Goal: Task Accomplishment & Management: Use online tool/utility

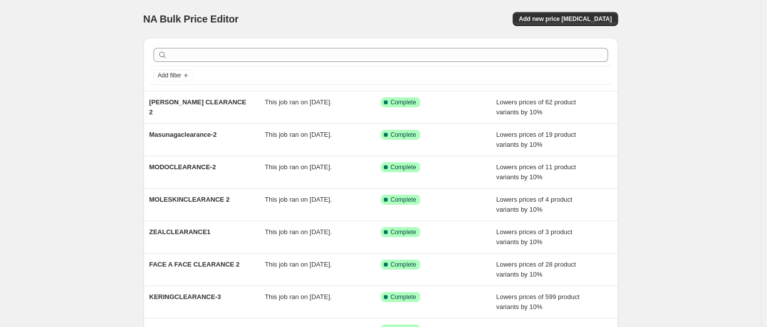
click at [64, 89] on div "NA Bulk Price Editor. This page is ready NA Bulk Price Editor Add new price [ME…" at bounding box center [380, 257] width 761 height 515
click at [583, 20] on span "Add new price [MEDICAL_DATA]" at bounding box center [565, 19] width 93 height 8
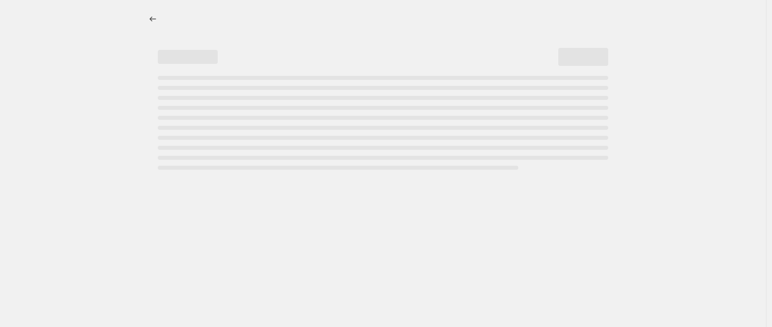
select select "percentage"
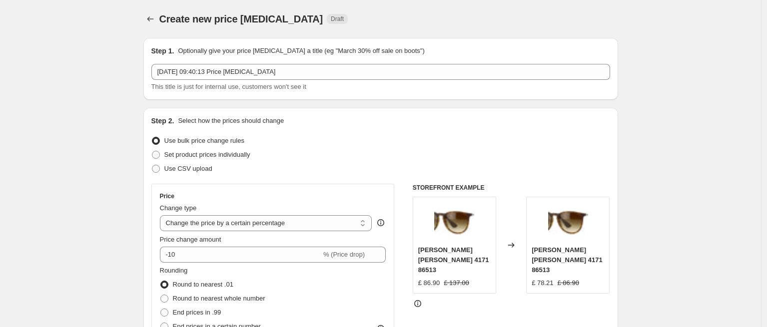
click at [269, 60] on div "Step 1. Optionally give your price [MEDICAL_DATA] a title (eg "March 30% off sa…" at bounding box center [380, 69] width 459 height 46
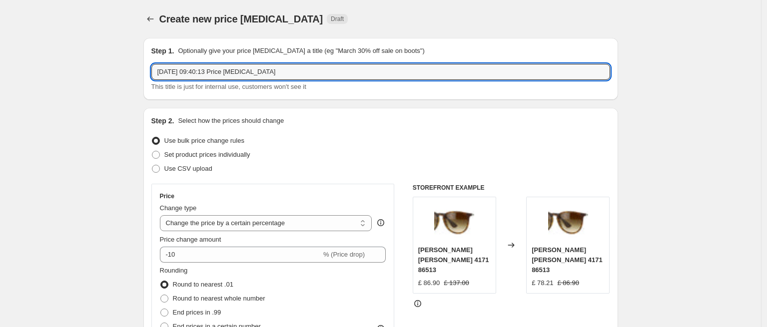
drag, startPoint x: 321, startPoint y: 71, endPoint x: 36, endPoint y: 43, distance: 285.7
click at [240, 76] on input "Thelios Clearance 2" at bounding box center [380, 72] width 459 height 16
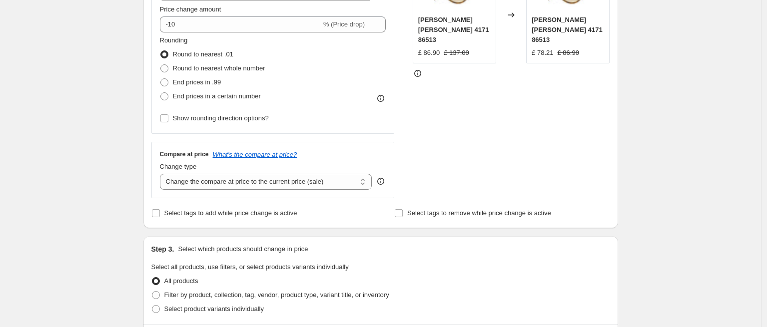
scroll to position [237, 0]
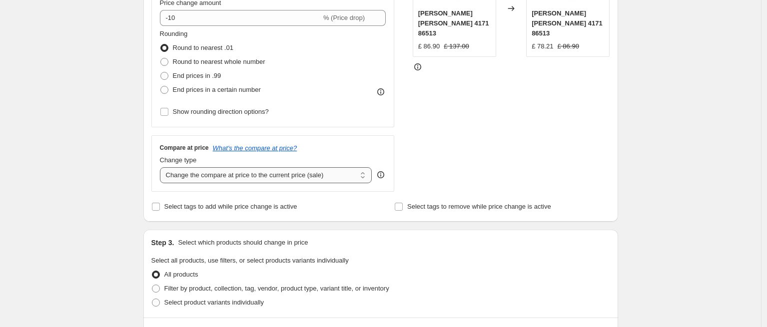
type input "Thelios Clearance 2"
click at [361, 169] on select "Change the compare at price to the current price (sale) Change the compare at p…" at bounding box center [266, 175] width 212 height 16
select select "no_change"
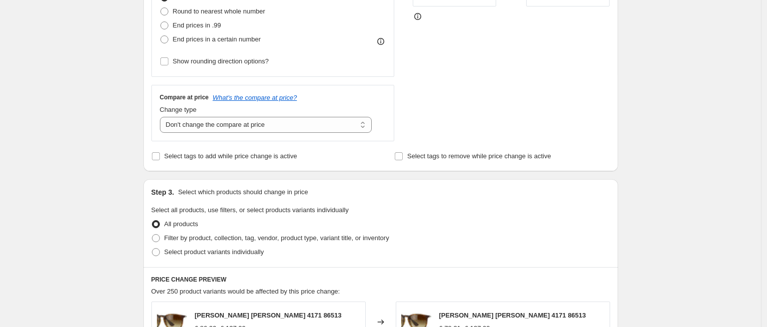
scroll to position [383, 0]
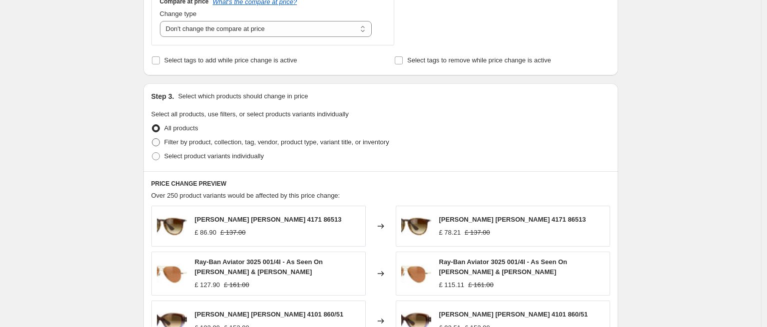
click at [389, 145] on span "Filter by product, collection, tag, vendor, product type, variant title, or inv…" at bounding box center [276, 141] width 225 height 7
click at [152, 139] on input "Filter by product, collection, tag, vendor, product type, variant title, or inv…" at bounding box center [152, 138] width 0 height 0
radio input "true"
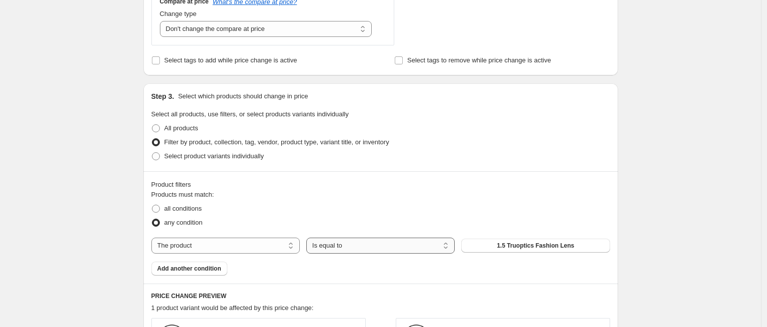
click at [345, 244] on select "Is equal to Is not equal to" at bounding box center [380, 246] width 148 height 16
click at [231, 245] on select "The product The product's collection The product's tag The product's vendor The…" at bounding box center [225, 246] width 148 height 16
select select "tag"
click at [530, 246] on span "(G)I-DLE" at bounding box center [535, 246] width 24 height 8
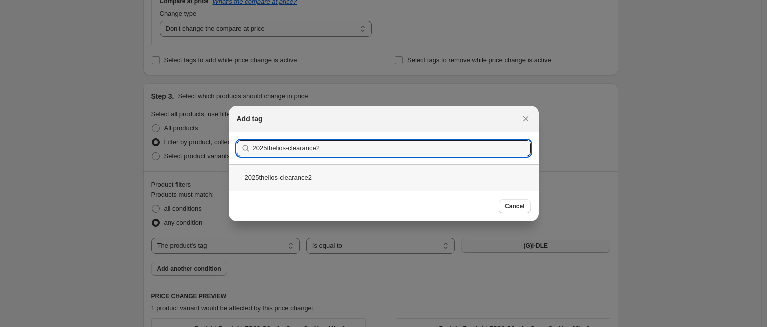
type input "2025thelios-clearance2"
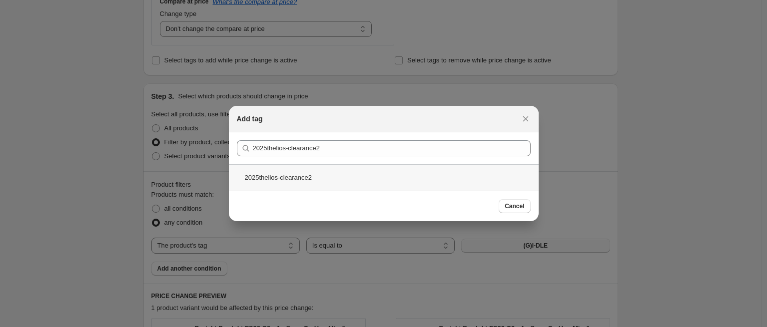
click at [319, 174] on div "2025thelios-clearance2" at bounding box center [384, 177] width 310 height 26
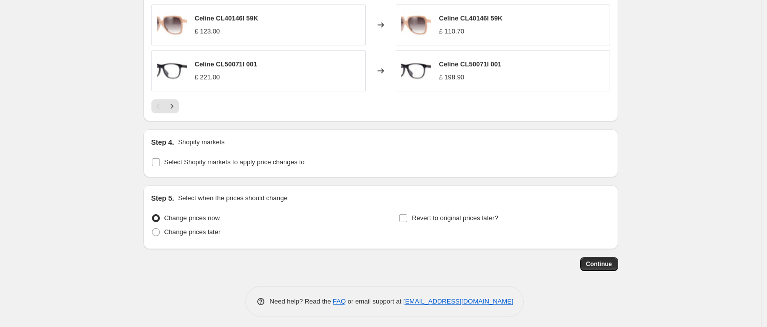
scroll to position [840, 0]
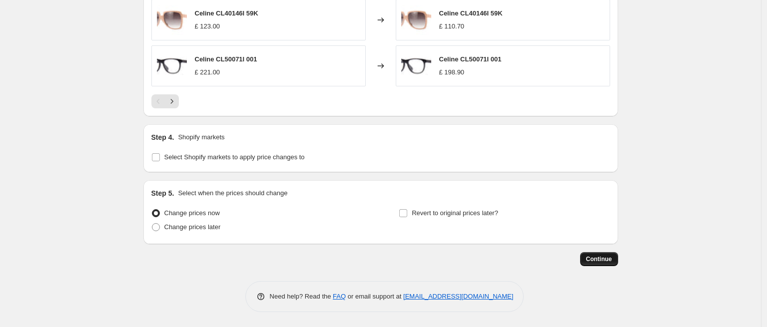
click at [608, 259] on span "Continue" at bounding box center [599, 259] width 26 height 8
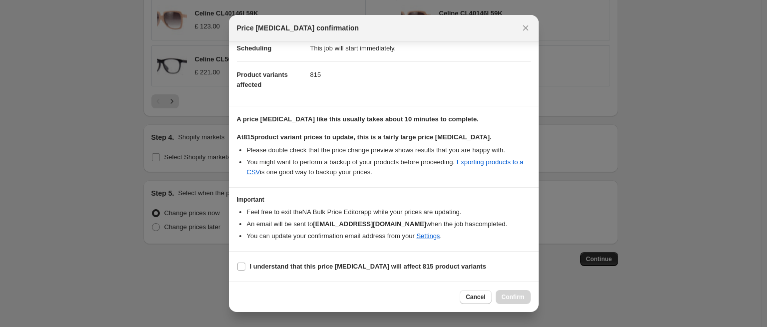
scroll to position [97, 0]
click at [243, 263] on input "I understand that this price [MEDICAL_DATA] will affect 815 product variants" at bounding box center [241, 267] width 8 height 8
checkbox input "true"
click at [526, 299] on button "Confirm" at bounding box center [513, 297] width 35 height 14
type input "Thelios Clearance 2"
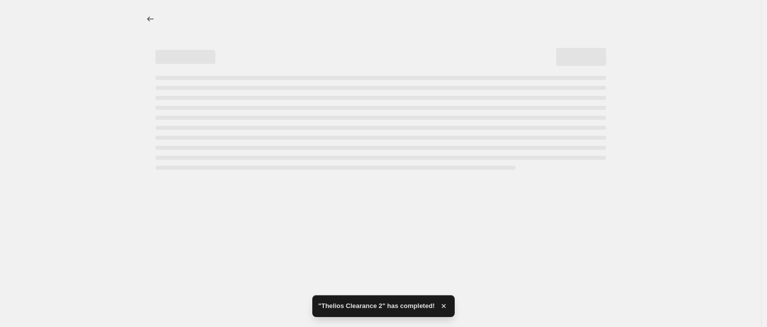
select select "percentage"
select select "no_change"
select select "tag"
